Goal: Information Seeking & Learning: Check status

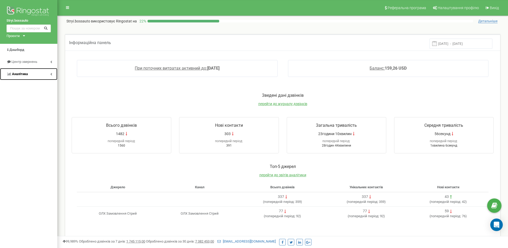
click at [21, 76] on span "Аналiтика" at bounding box center [17, 74] width 21 height 5
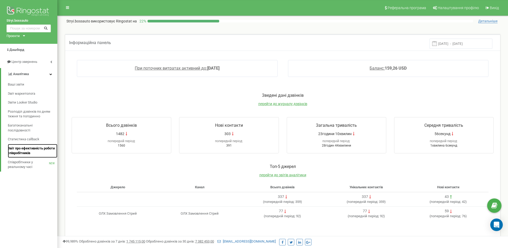
click at [24, 151] on span "Звіт про ефективність роботи співробітників" at bounding box center [31, 151] width 47 height 10
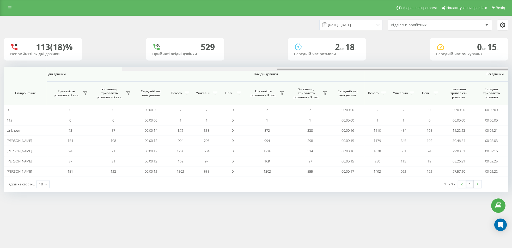
scroll to position [0, 223]
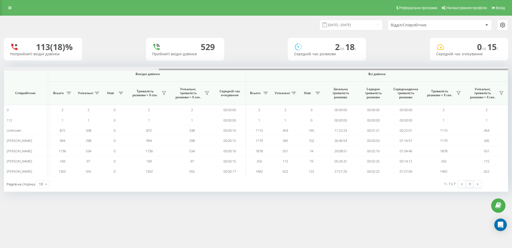
drag, startPoint x: 183, startPoint y: 69, endPoint x: 446, endPoint y: 70, distance: 262.5
click at [446, 70] on div at bounding box center [256, 69] width 504 height 4
click at [361, 26] on input "[DATE] - [DATE]" at bounding box center [350, 25] width 63 height 10
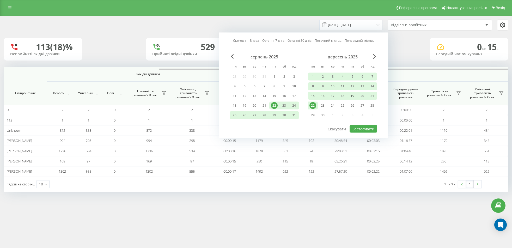
click at [351, 96] on div "19" at bounding box center [352, 96] width 7 height 7
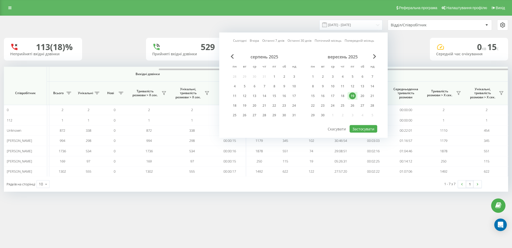
click at [357, 124] on div "серпень 2025 пн вт ср чт пт сб нд 28 29 30 31 1 2 3 4 5 6 7 8 9 10 11 12 13 14 …" at bounding box center [304, 89] width 148 height 70
click at [357, 127] on button "Застосувати" at bounding box center [364, 129] width 28 height 8
type input "[DATE] - [DATE]"
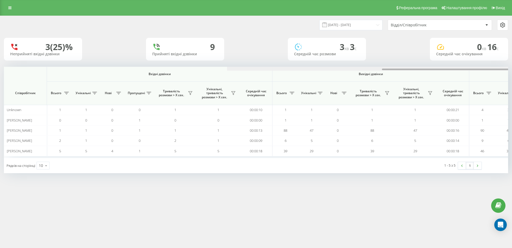
scroll to position [0, 223]
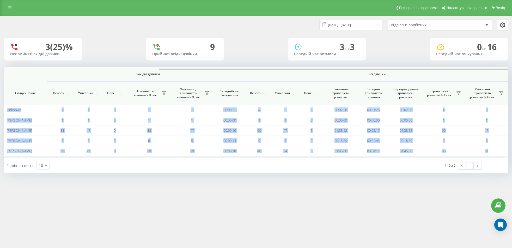
drag, startPoint x: 333, startPoint y: 70, endPoint x: 460, endPoint y: 66, distance: 127.0
click at [460, 66] on div "[DATE] - [DATE] Відділ/Співробітник 3 (25)% Неприйняті вхідні дзвінки 9 Прийнят…" at bounding box center [256, 94] width 504 height 157
click at [462, 93] on button at bounding box center [459, 93] width 8 height 8
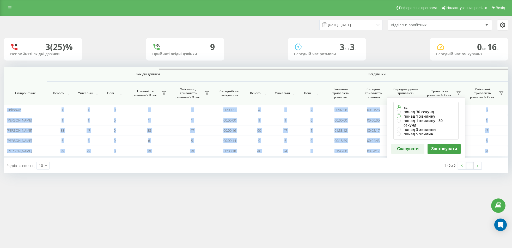
click at [431, 117] on label "понад 1 хвилину" at bounding box center [426, 116] width 58 height 4
radio input "true"
click at [435, 144] on button "Застосувати" at bounding box center [443, 149] width 33 height 10
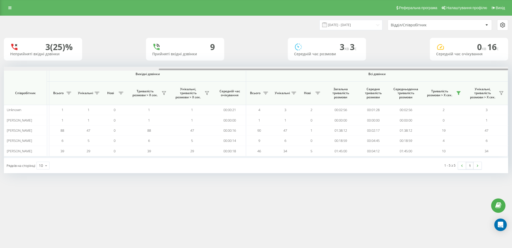
drag, startPoint x: 209, startPoint y: 68, endPoint x: 388, endPoint y: 69, distance: 179.3
click at [388, 69] on div at bounding box center [256, 69] width 504 height 4
click at [359, 24] on input "[DATE] - [DATE]" at bounding box center [350, 25] width 63 height 10
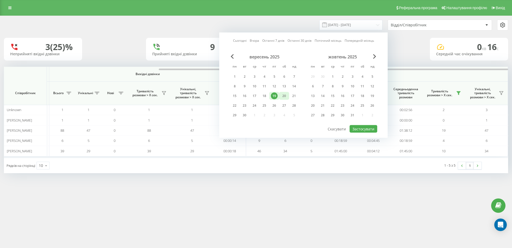
click at [283, 96] on div "20" at bounding box center [284, 96] width 7 height 7
click at [367, 130] on button "Застосувати" at bounding box center [364, 129] width 28 height 8
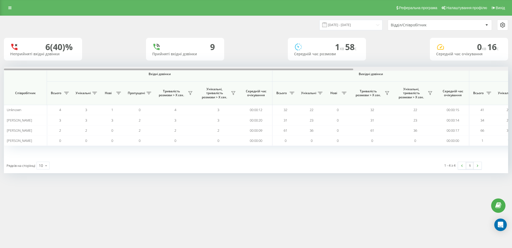
scroll to position [0, 223]
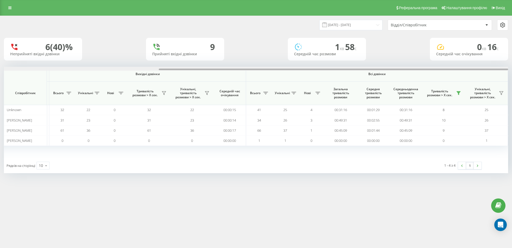
drag, startPoint x: 220, startPoint y: 68, endPoint x: 424, endPoint y: 70, distance: 204.1
click at [424, 70] on div at bounding box center [256, 69] width 504 height 4
click at [353, 23] on input "[DATE] - [DATE]" at bounding box center [350, 25] width 63 height 10
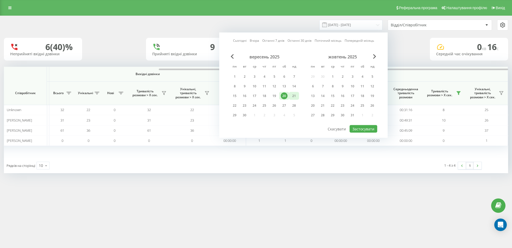
click at [292, 94] on div "21" at bounding box center [294, 96] width 7 height 7
click at [355, 130] on button "Застосувати" at bounding box center [364, 129] width 28 height 8
type input "[DATE] - [DATE]"
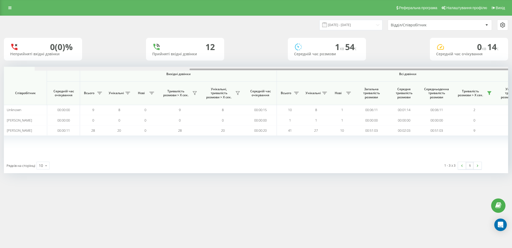
scroll to position [0, 223]
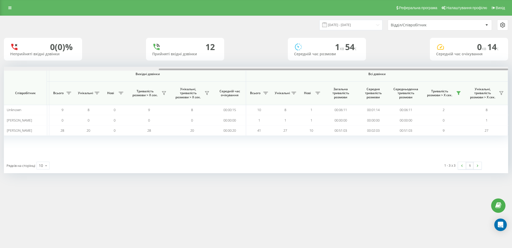
drag, startPoint x: 284, startPoint y: 70, endPoint x: 460, endPoint y: 70, distance: 175.2
click at [460, 70] on div at bounding box center [333, 70] width 349 height 2
drag, startPoint x: 286, startPoint y: 68, endPoint x: 322, endPoint y: 69, distance: 36.2
click at [322, 69] on div at bounding box center [256, 69] width 504 height 4
click at [351, 23] on input "[DATE] - [DATE]" at bounding box center [350, 25] width 63 height 10
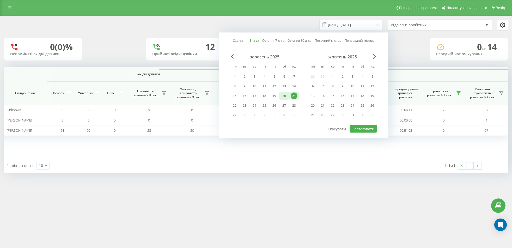
click at [283, 94] on div "20" at bounding box center [284, 96] width 7 height 7
